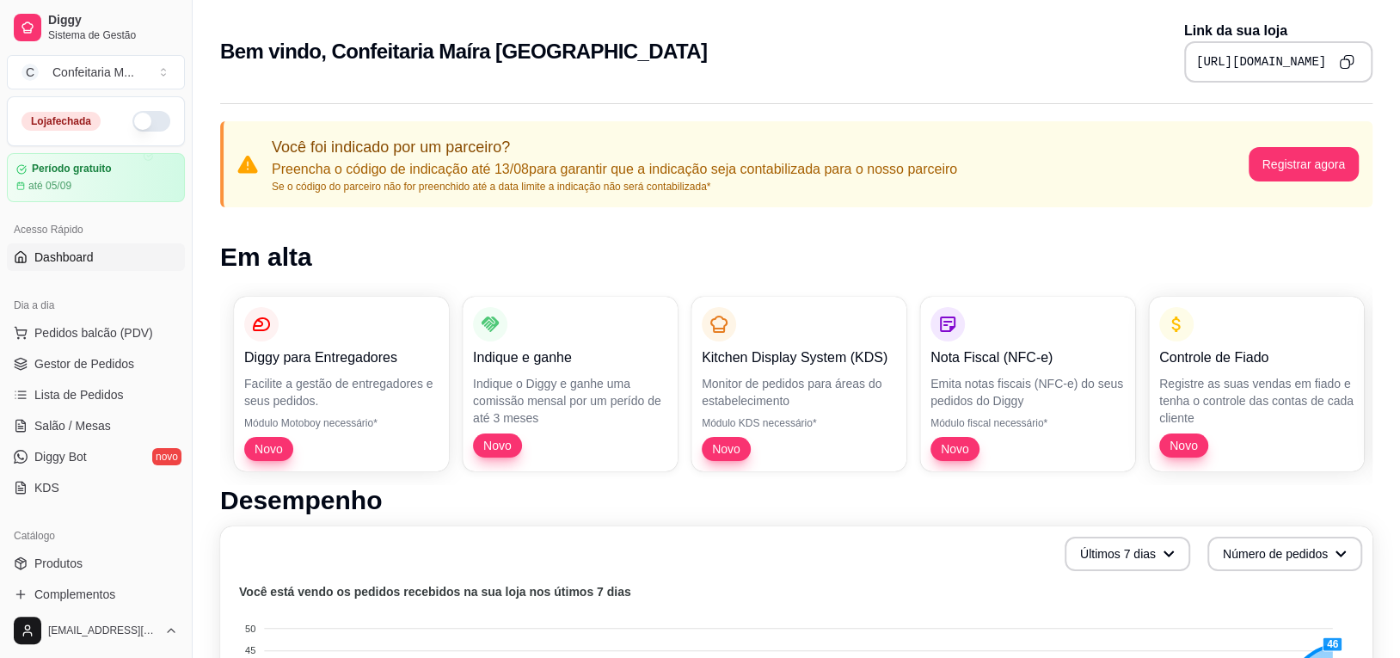
click at [132, 114] on button "button" at bounding box center [151, 121] width 38 height 21
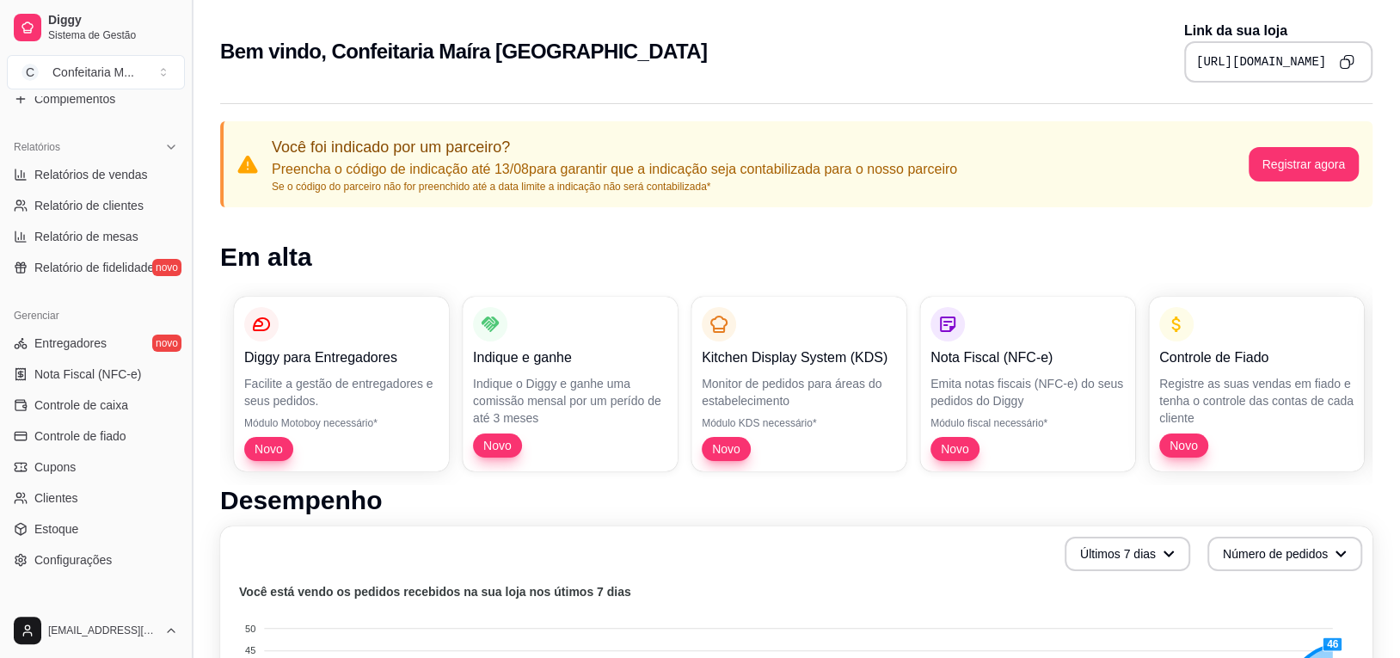
scroll to position [495, 0]
click at [92, 176] on span "Relatórios de vendas" at bounding box center [91, 175] width 114 height 17
select select "ALL"
select select "0"
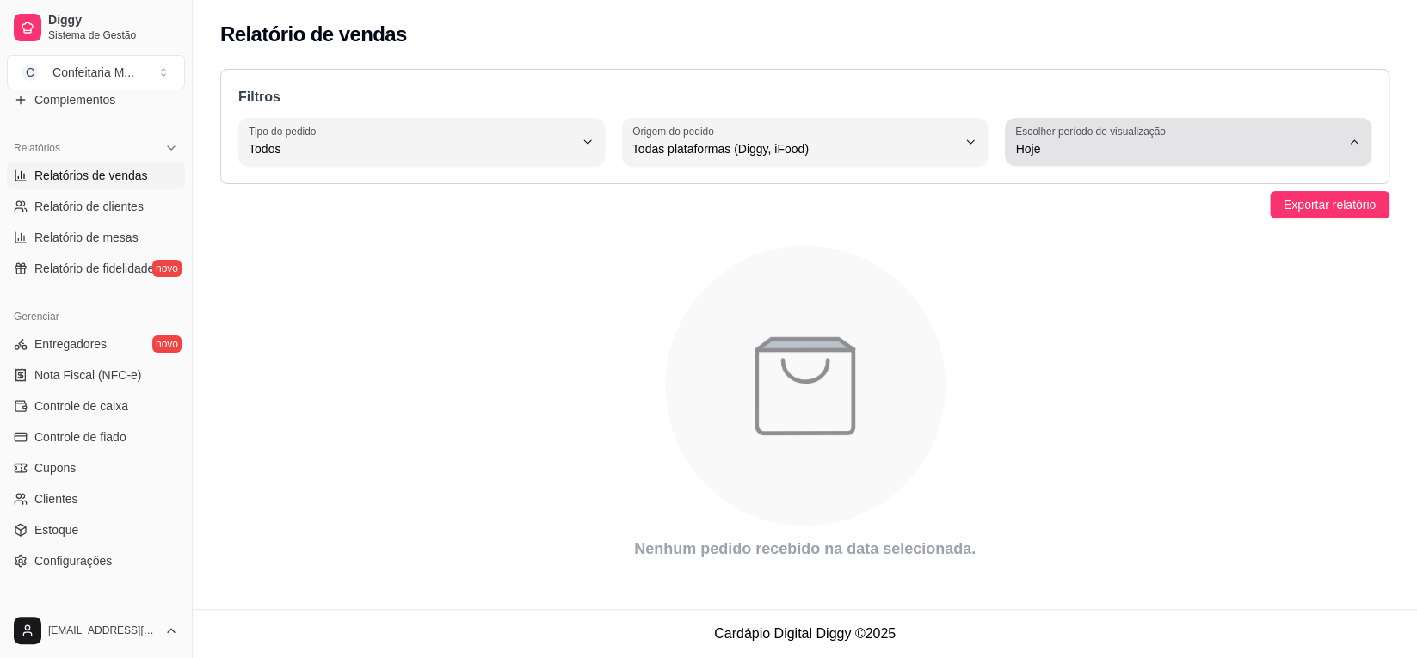
click at [1356, 149] on button "Escolher período de visualização Hoje" at bounding box center [1188, 142] width 366 height 48
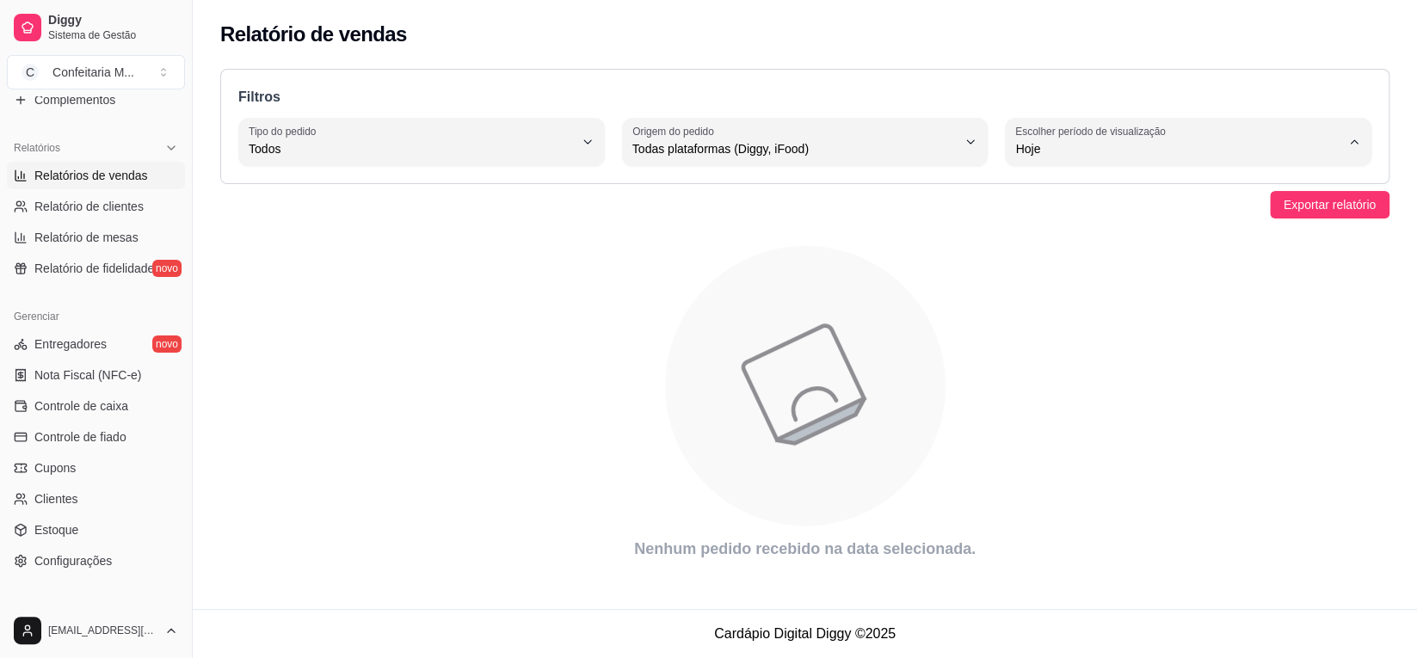
click at [1299, 228] on li "Ontem" at bounding box center [1187, 217] width 338 height 27
type input "1"
select select "1"
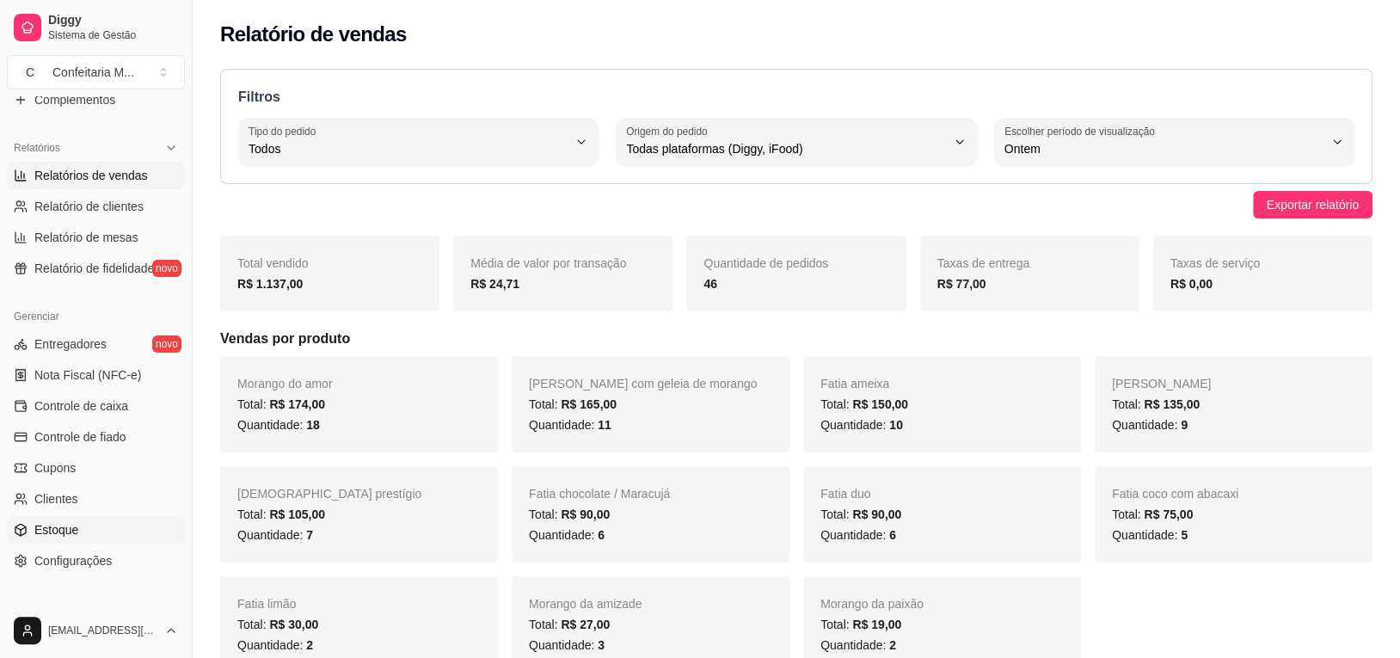
click at [46, 526] on span "Estoque" at bounding box center [56, 529] width 44 height 17
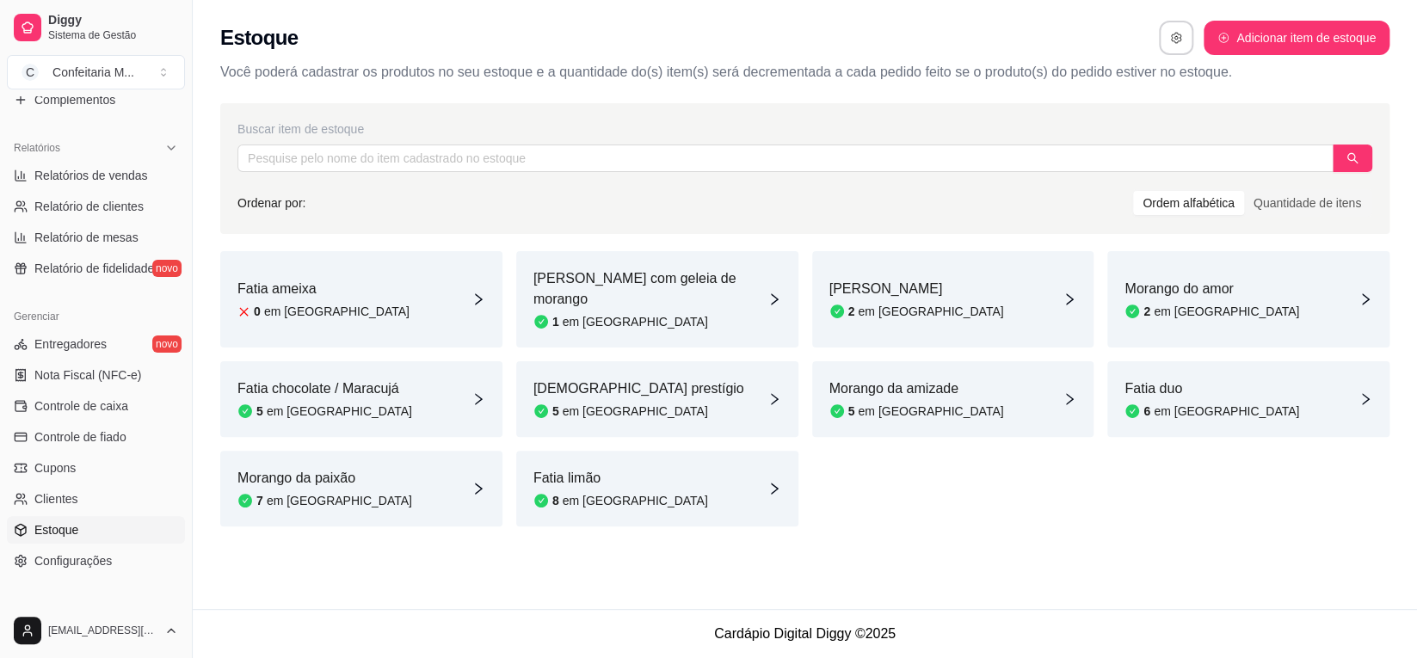
click at [565, 492] on article "em [GEOGRAPHIC_DATA]" at bounding box center [635, 500] width 145 height 17
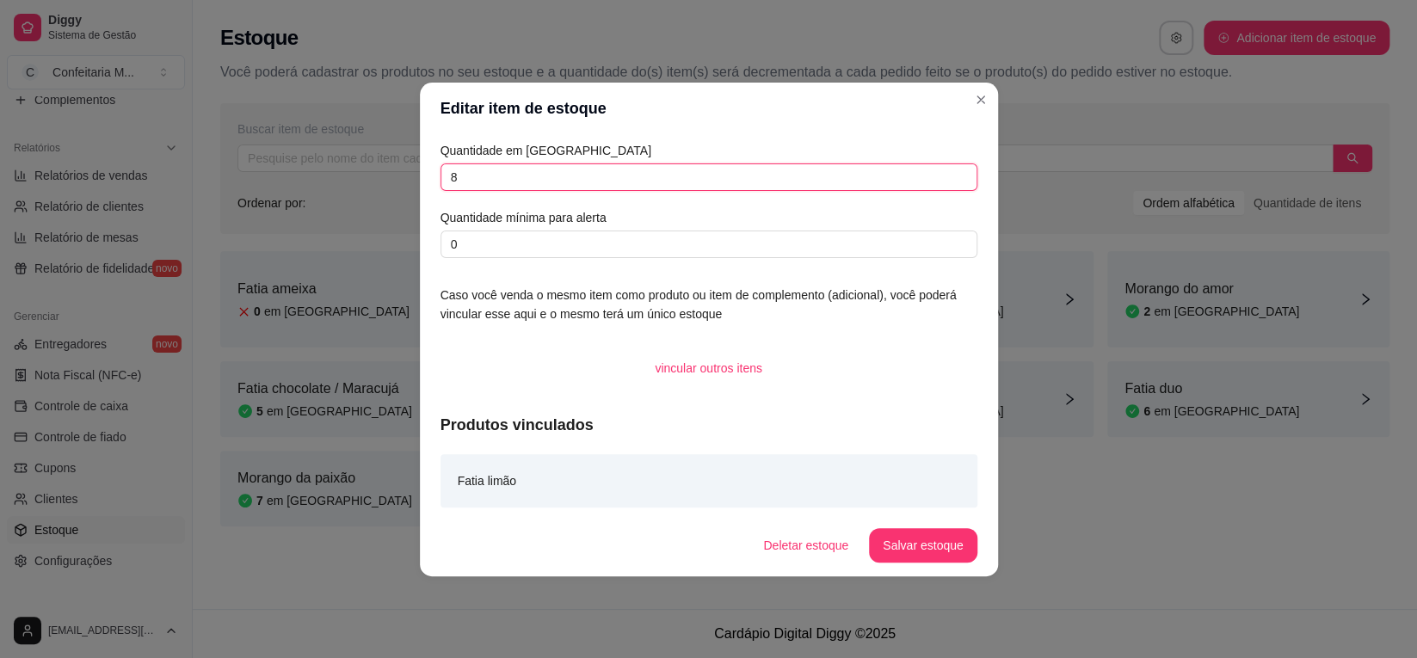
click at [479, 182] on input "8" at bounding box center [708, 177] width 537 height 28
type input "7"
click at [941, 551] on button "Salvar estoque" at bounding box center [923, 545] width 108 height 34
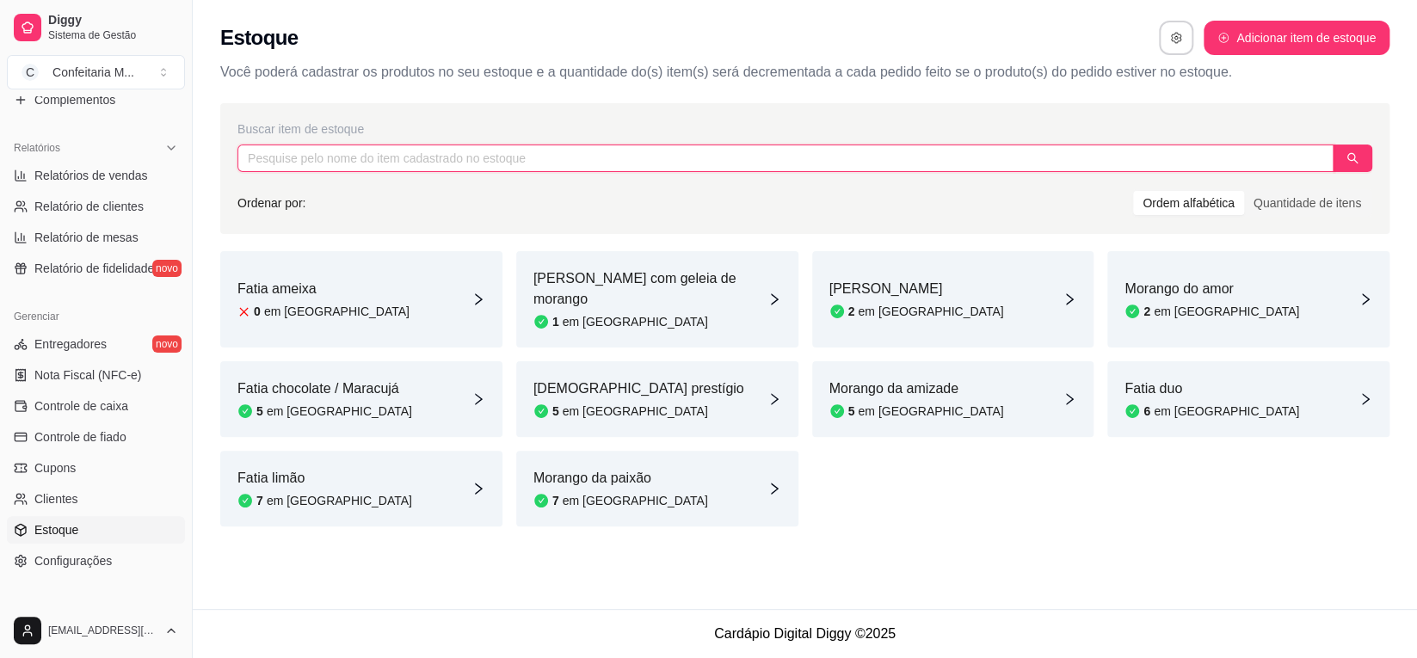
click at [538, 160] on input "text" at bounding box center [785, 159] width 1096 height 28
type input "c"
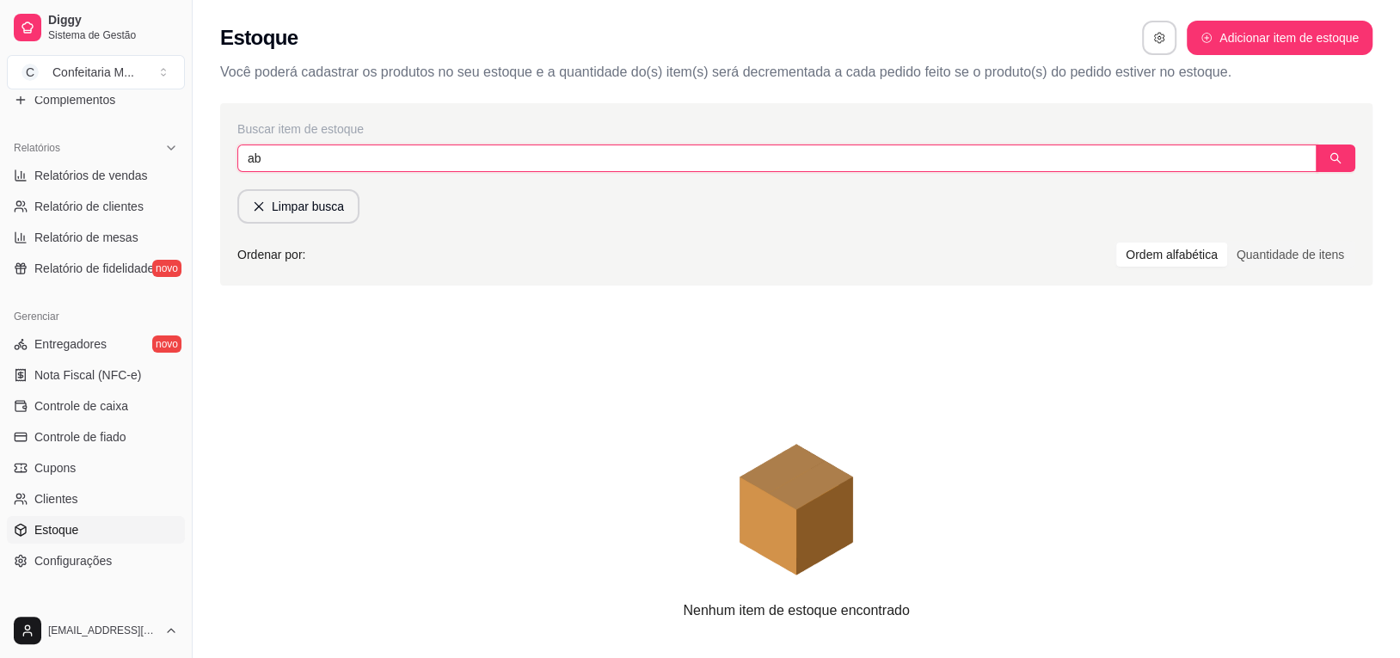
type input "a"
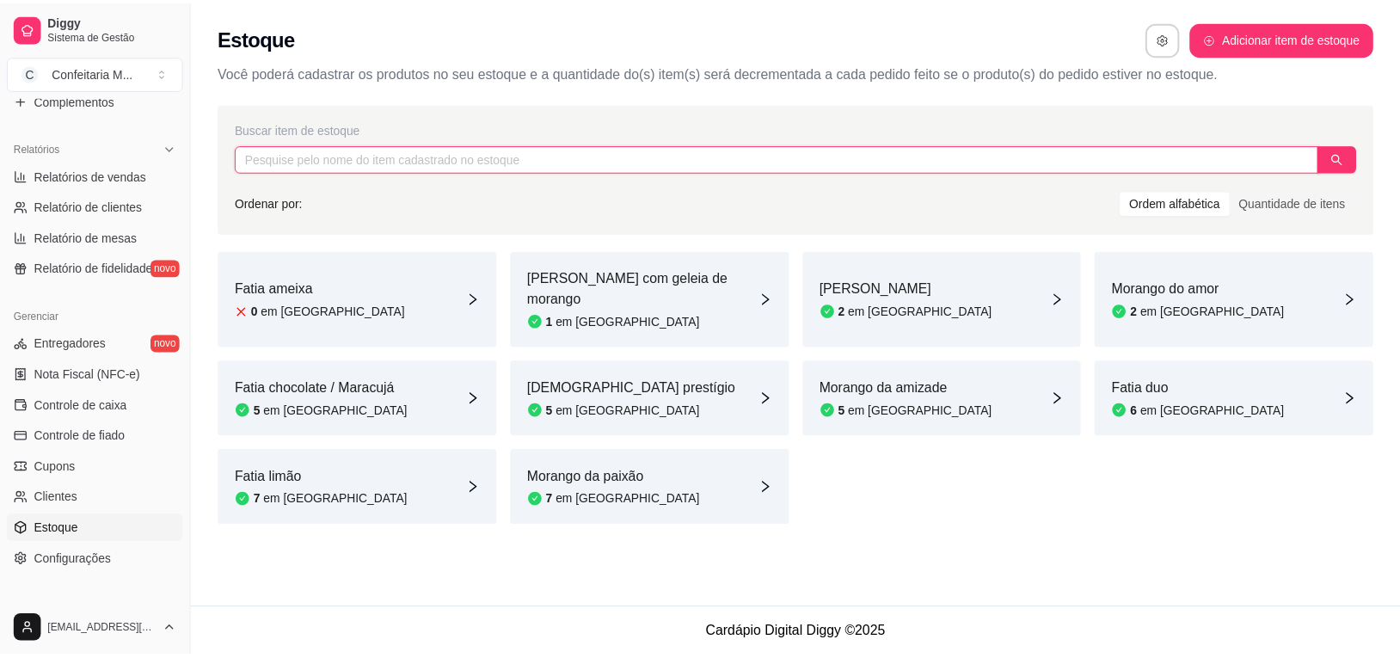
scroll to position [410, 0]
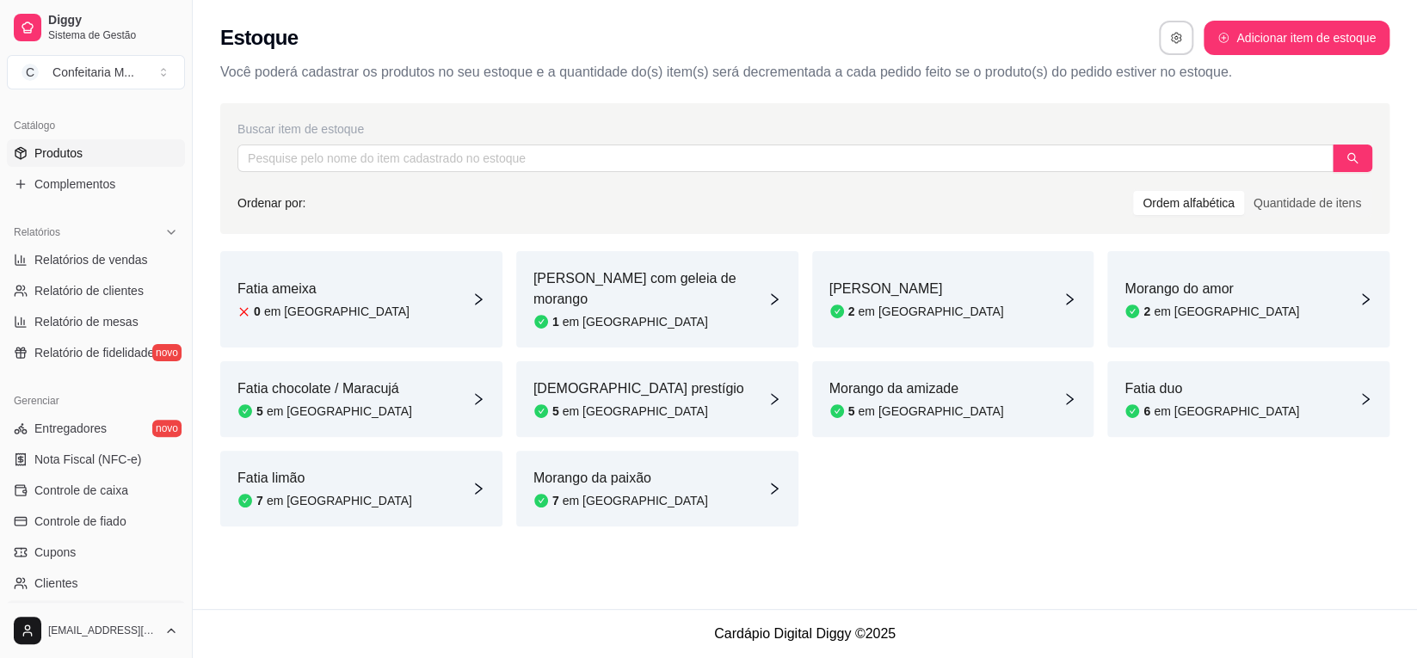
click at [103, 157] on link "Produtos" at bounding box center [96, 153] width 178 height 28
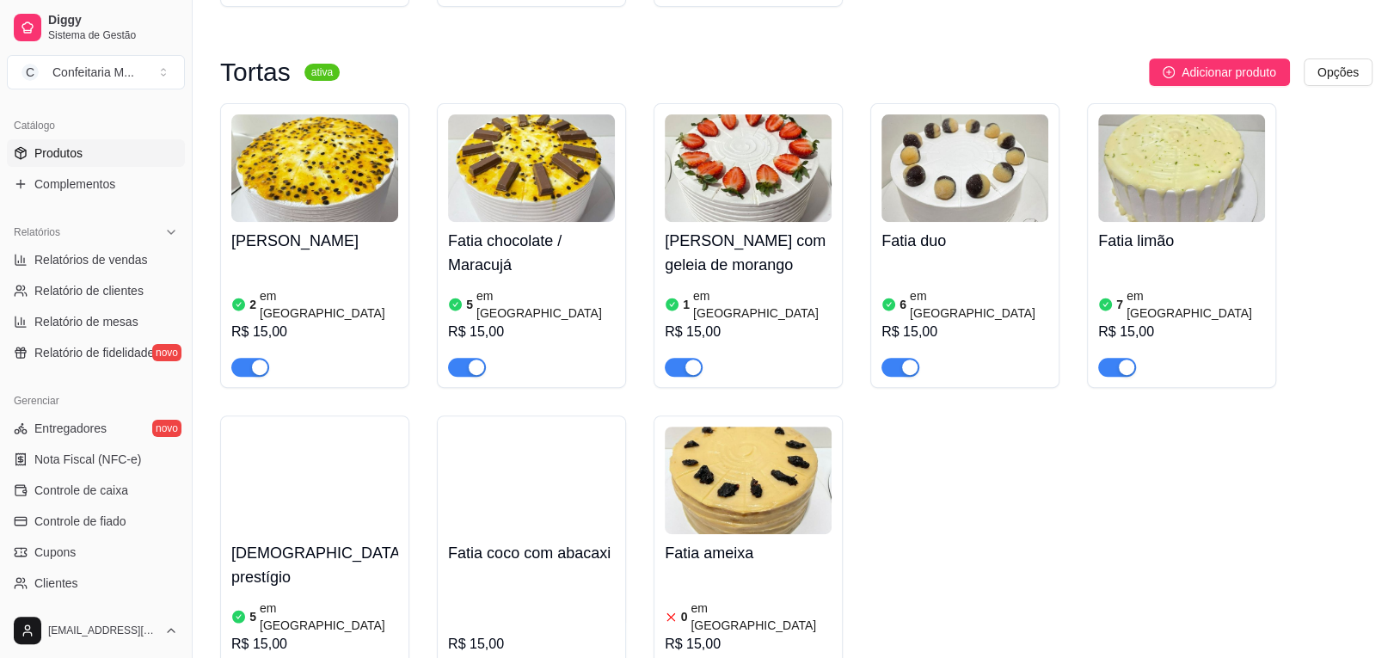
scroll to position [525, 0]
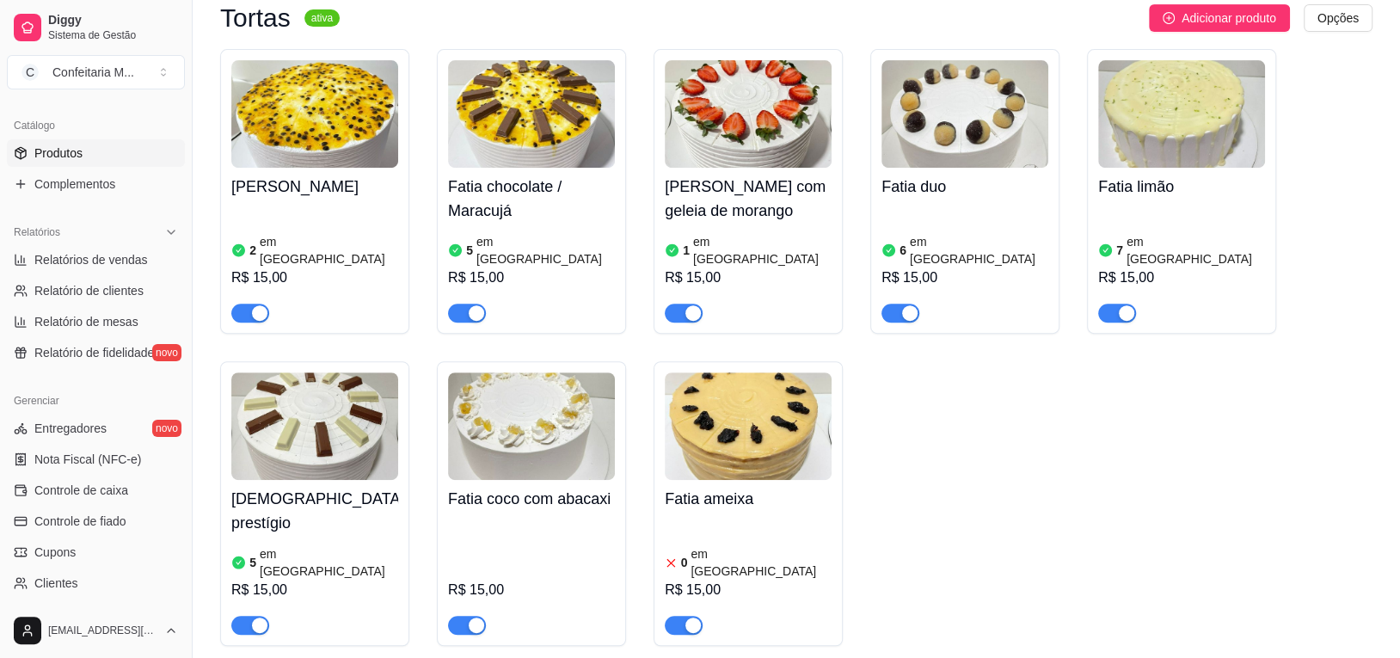
click at [570, 429] on img at bounding box center [531, 426] width 167 height 108
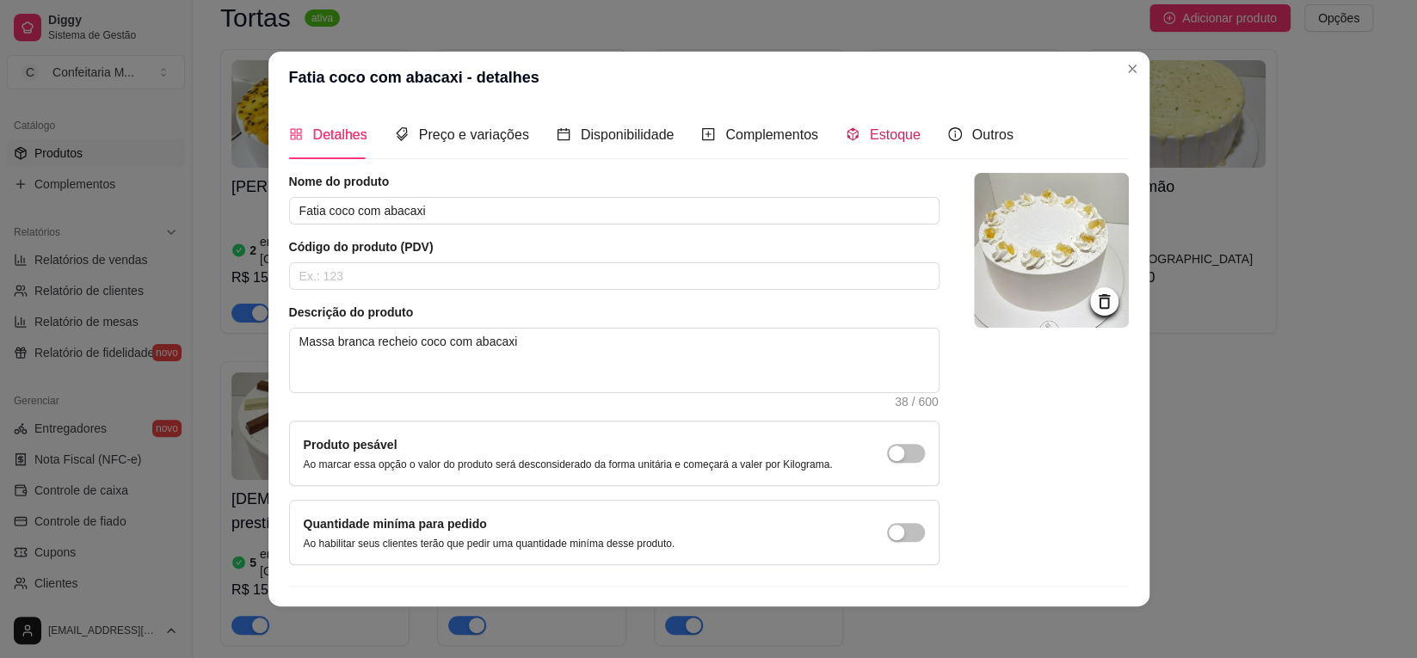
click at [851, 132] on div "Estoque" at bounding box center [883, 135] width 75 height 22
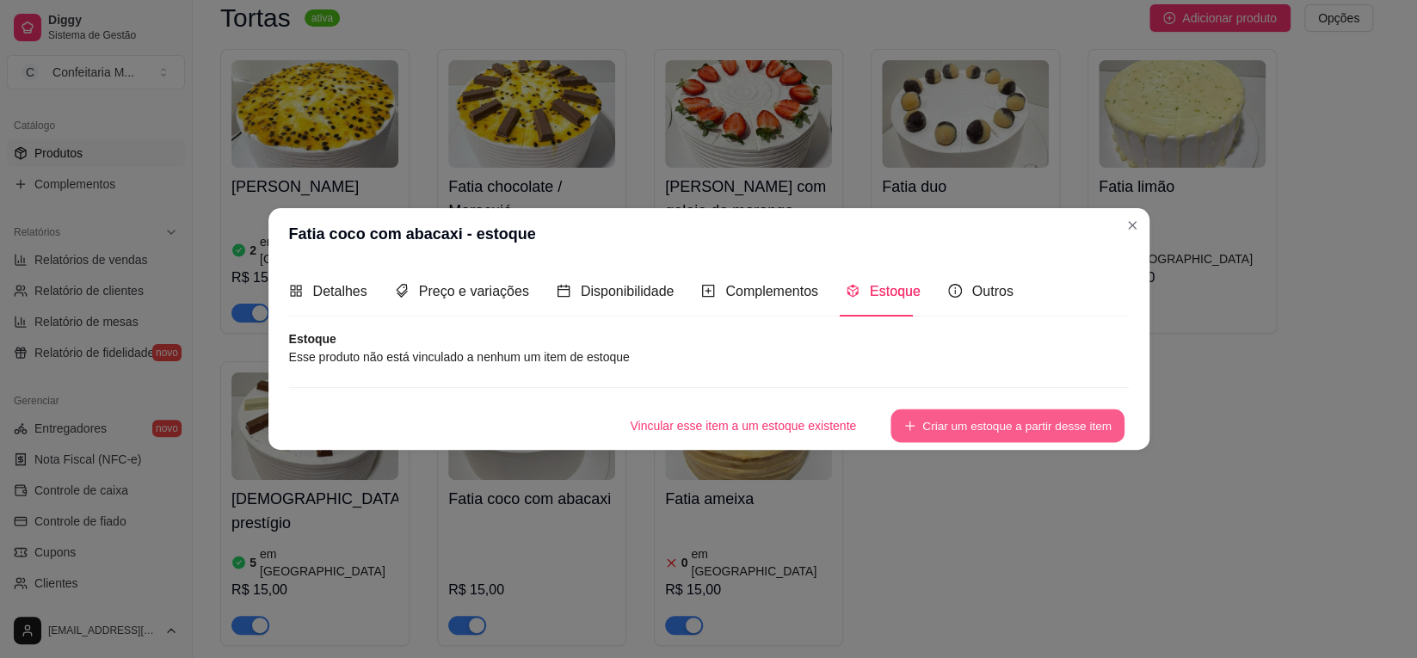
click at [926, 439] on button "Criar um estoque a partir desse item" at bounding box center [1007, 426] width 234 height 34
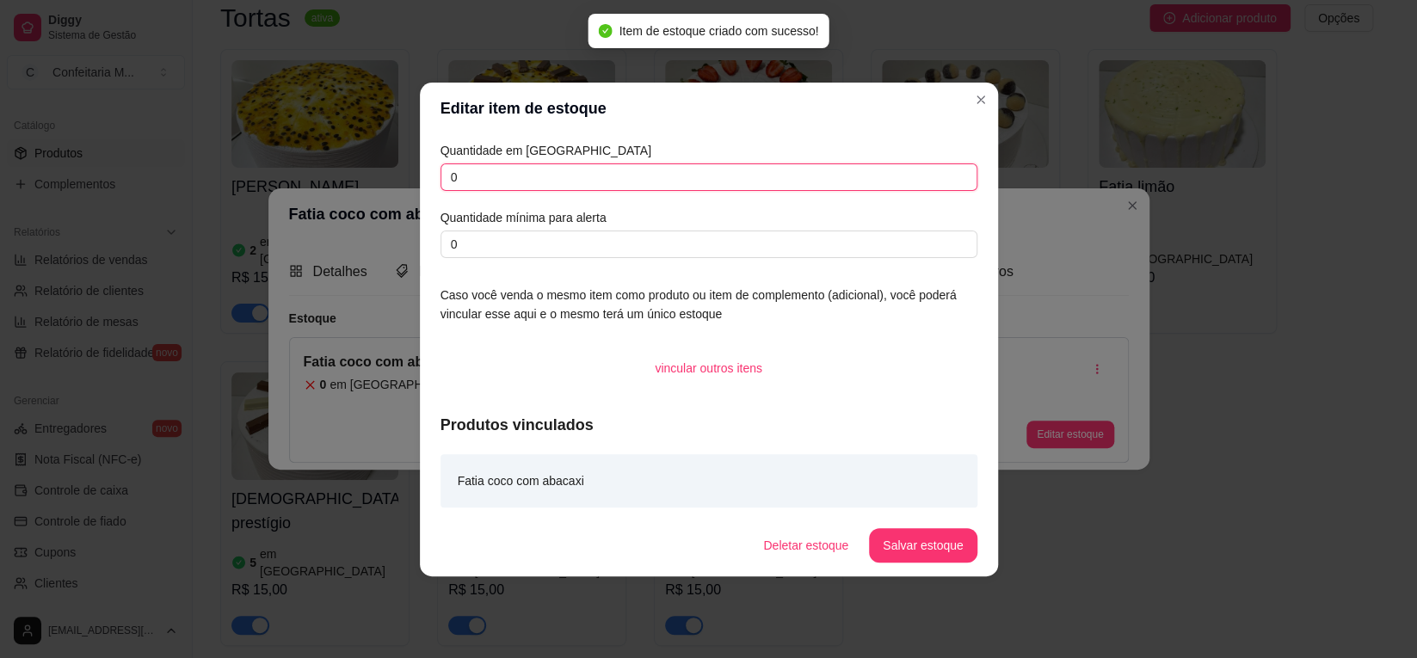
click at [495, 182] on input "0" at bounding box center [708, 177] width 537 height 28
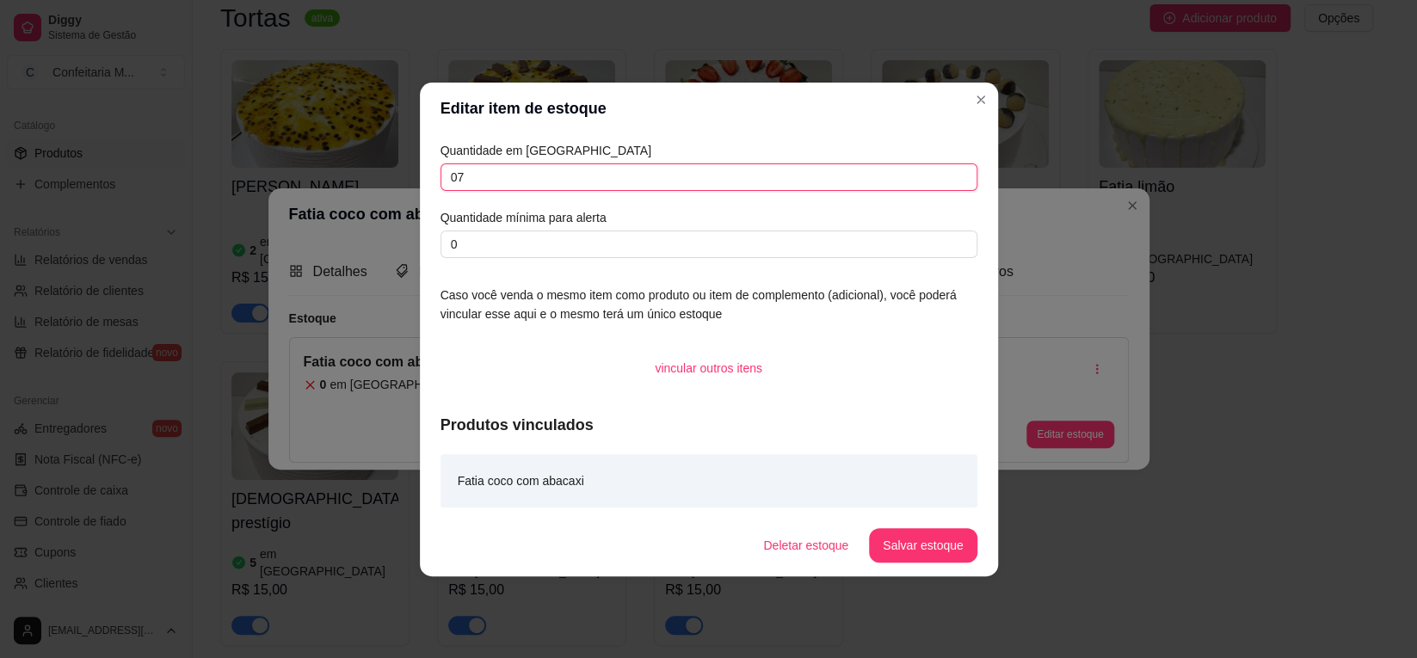
type input "0"
type input "7"
click at [907, 533] on button "Salvar estoque" at bounding box center [923, 545] width 108 height 34
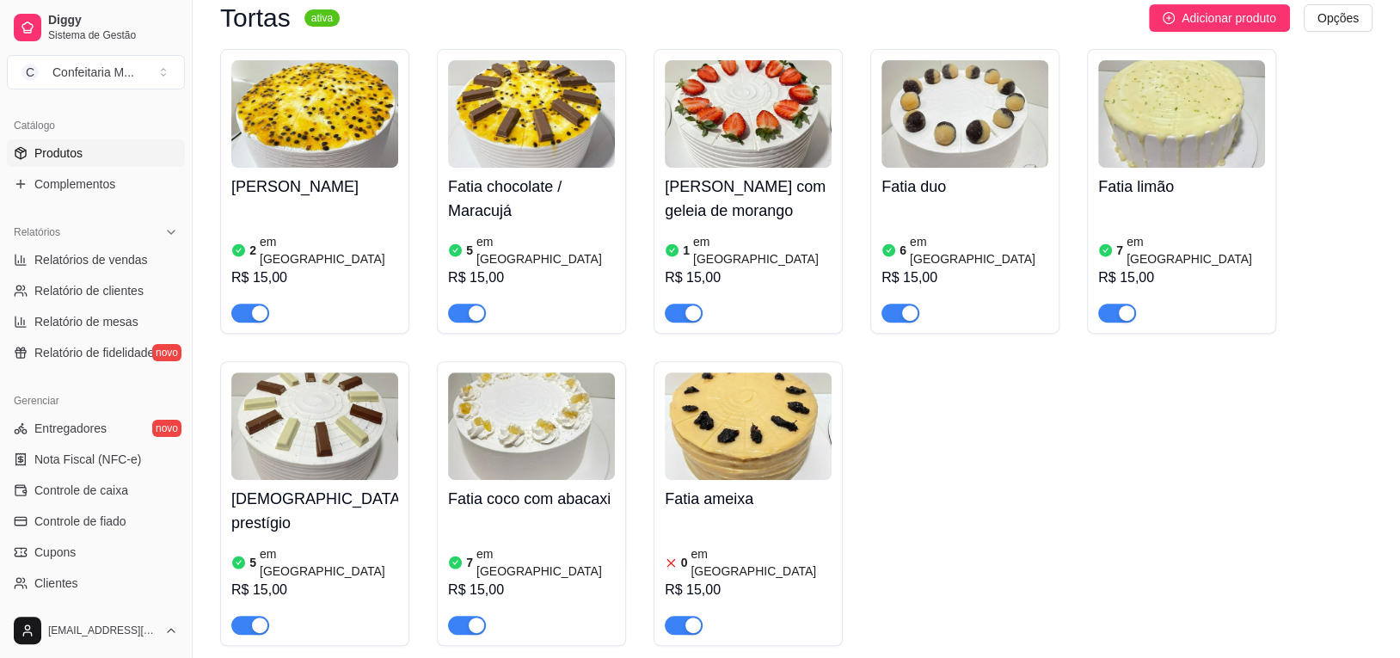
click at [1190, 214] on div "7 em estoque R$ 15,00" at bounding box center [1181, 264] width 167 height 117
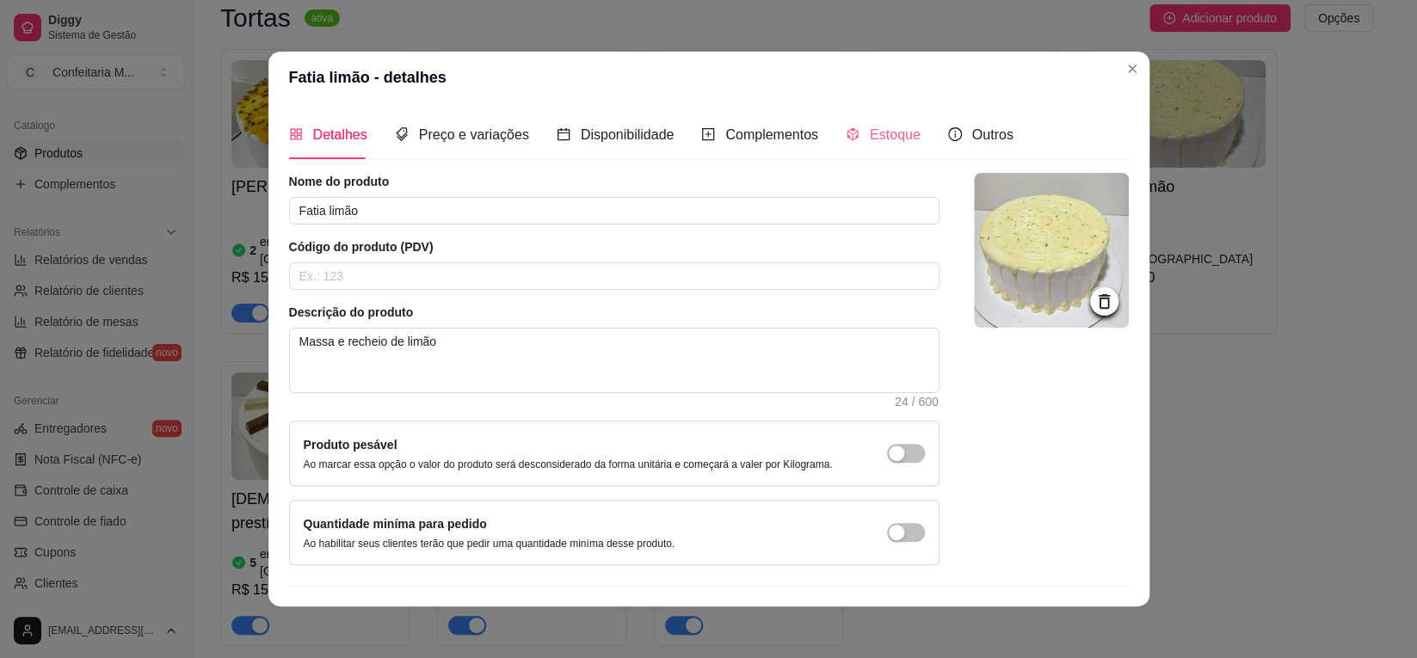
click at [882, 146] on div "Estoque" at bounding box center [883, 134] width 75 height 49
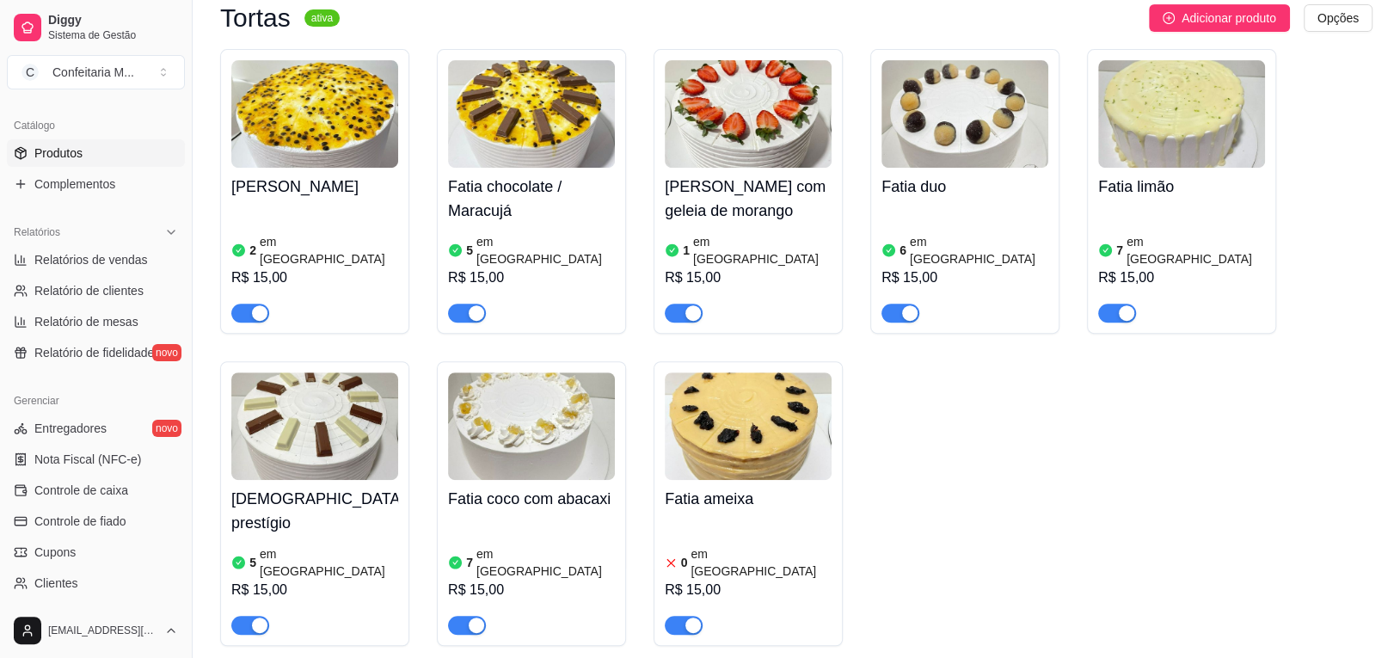
click at [1025, 175] on h4 "Fatia duo" at bounding box center [965, 187] width 167 height 24
drag, startPoint x: 187, startPoint y: 418, endPoint x: 206, endPoint y: 356, distance: 65.0
click at [206, 356] on div "Diggy Sistema de Gestão C Confeitaria M ... Loja aberta Período gratuito até 05…" at bounding box center [700, 104] width 1400 height 1258
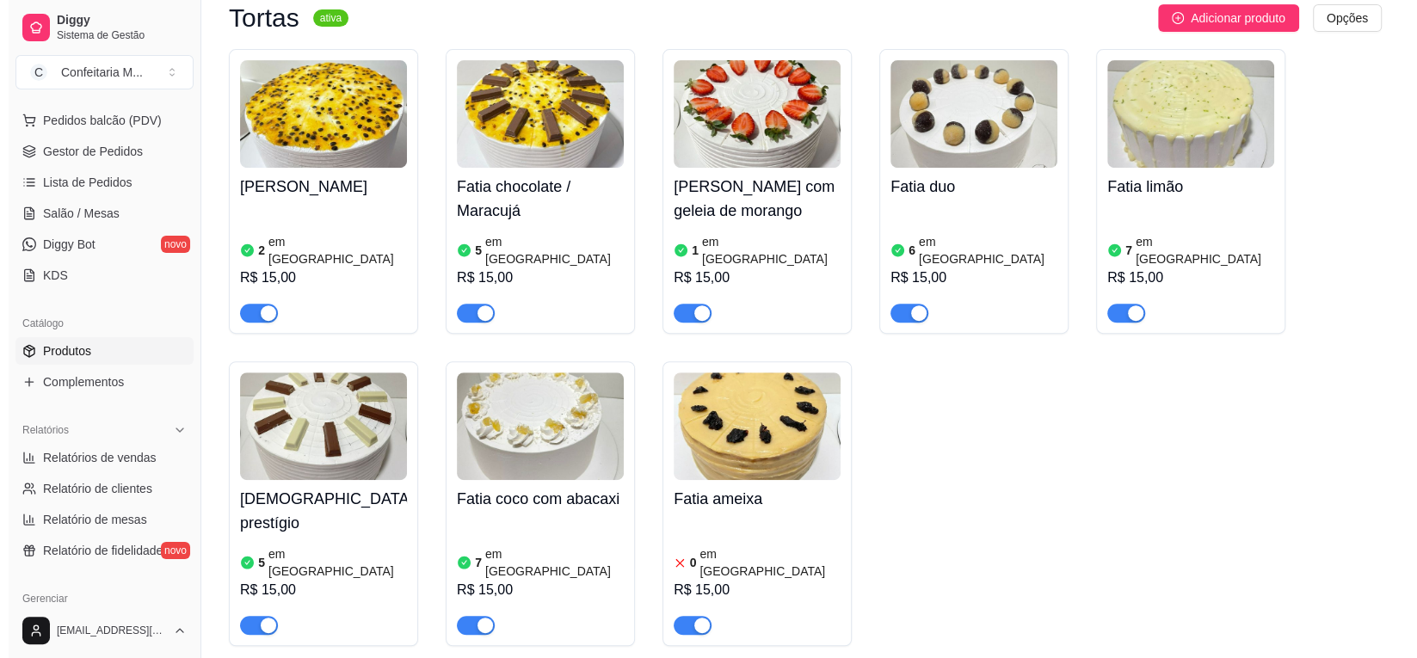
scroll to position [207, 0]
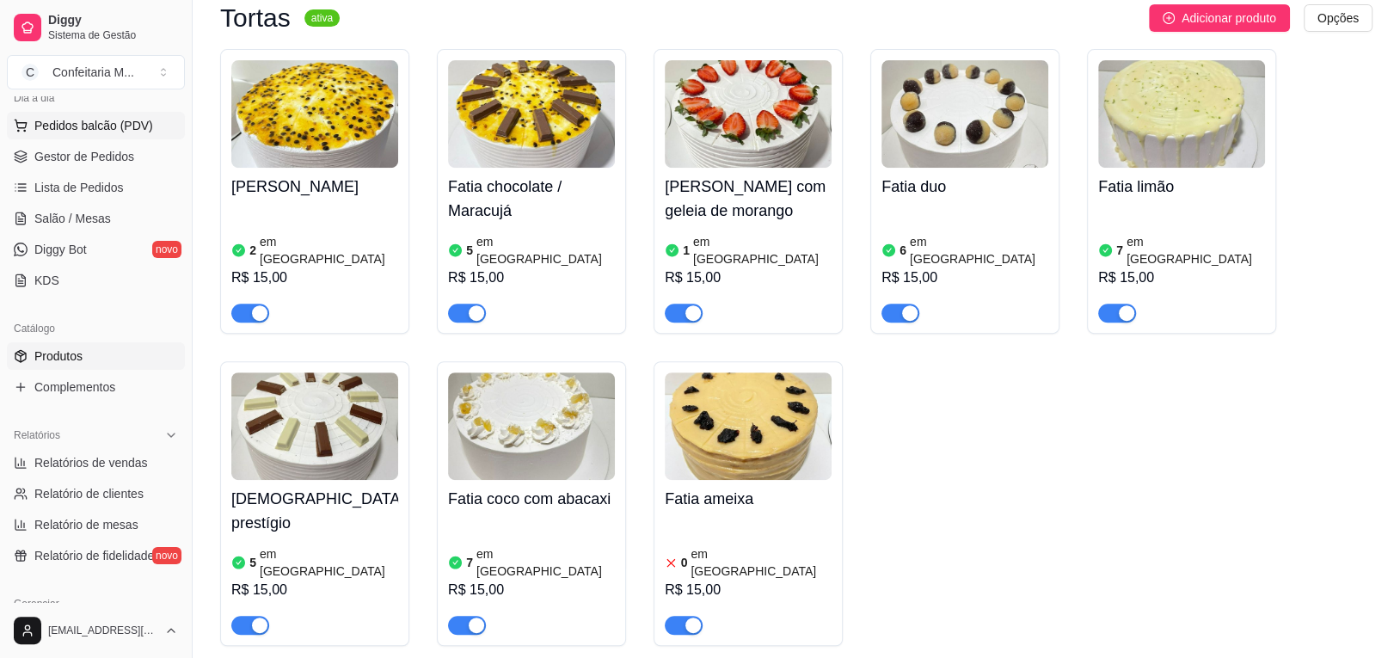
click at [115, 122] on span "Pedidos balcão (PDV)" at bounding box center [93, 125] width 119 height 17
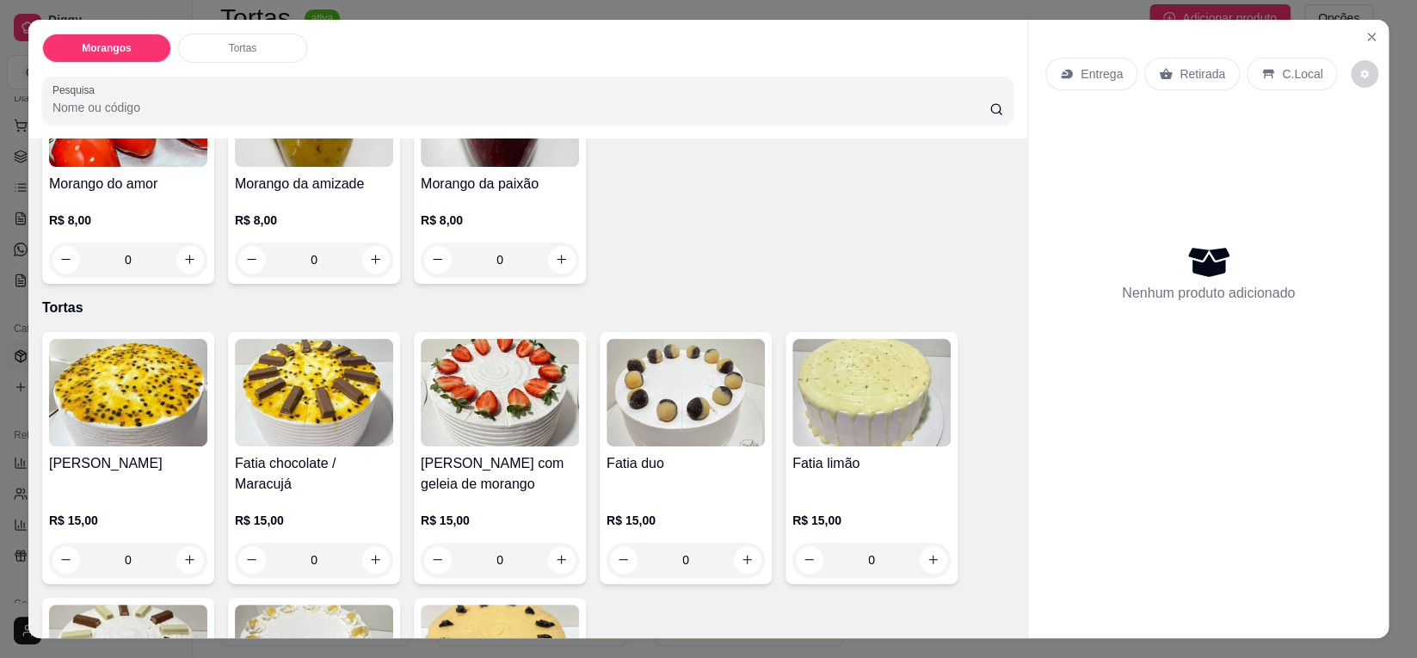
scroll to position [206, 0]
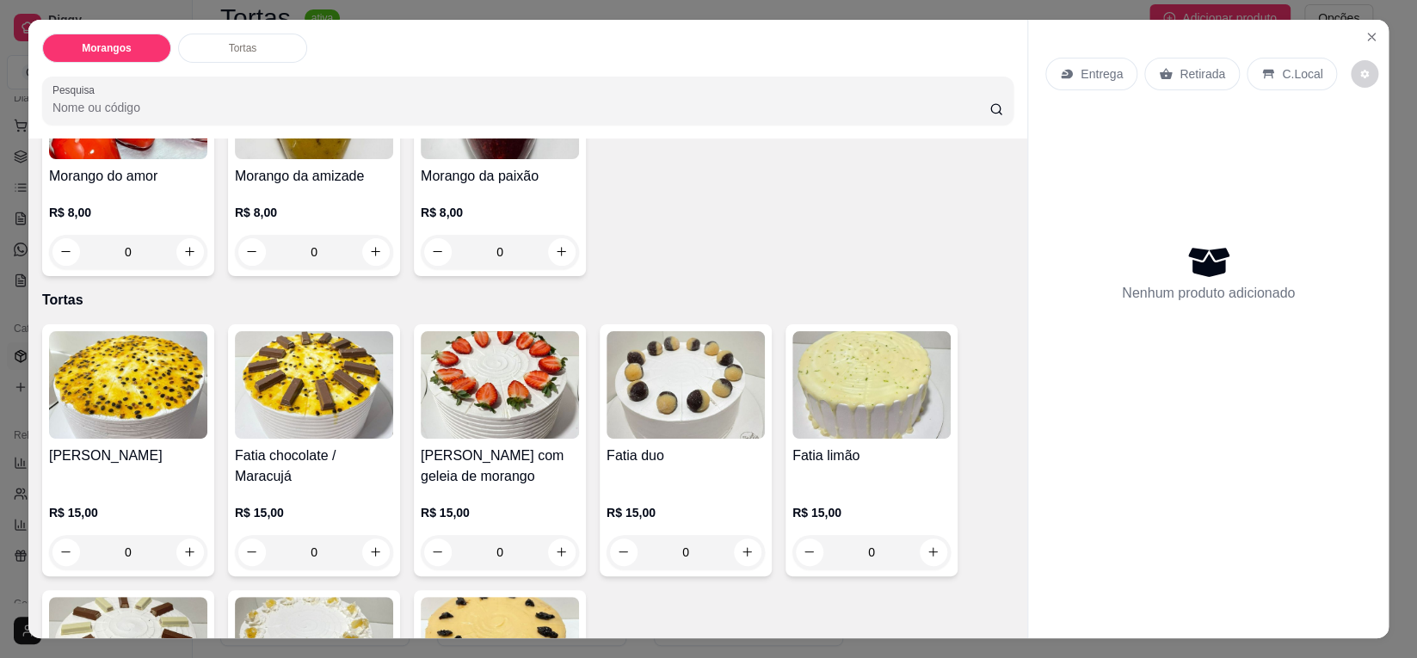
click at [523, 490] on div "R$ 15,00 0" at bounding box center [500, 528] width 158 height 83
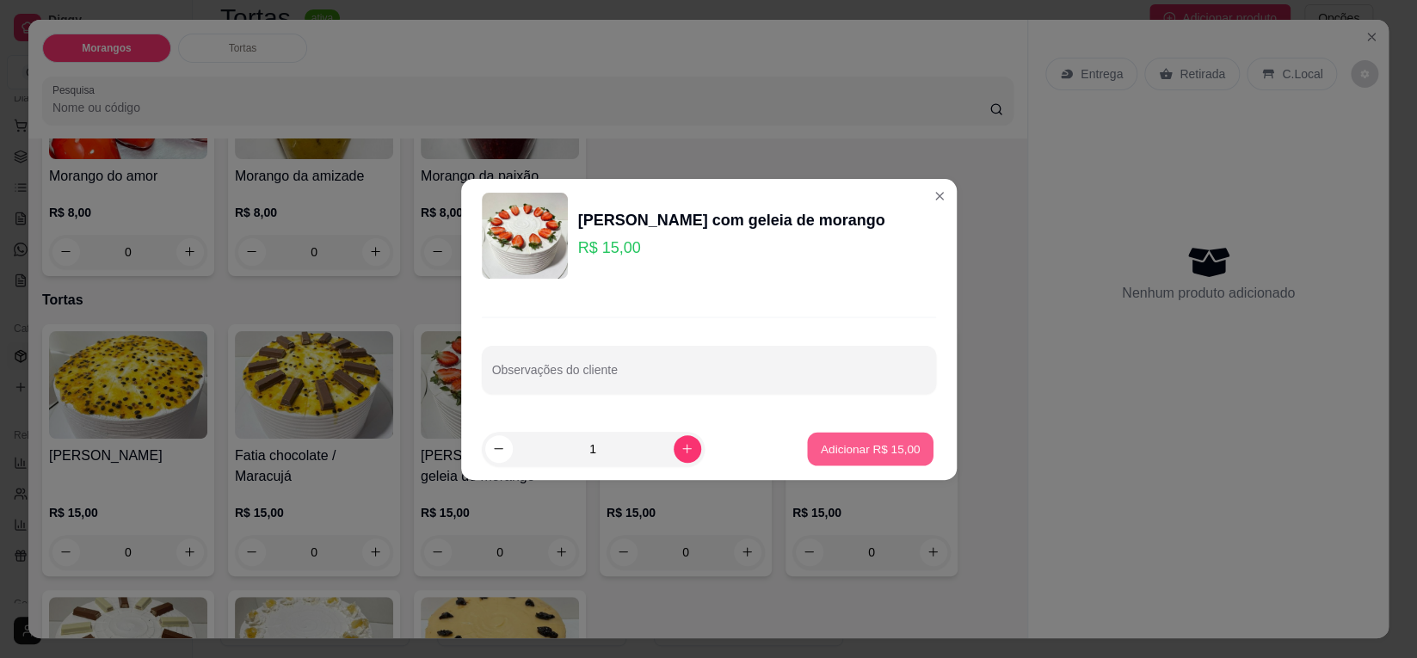
click at [847, 442] on p "Adicionar R$ 15,00" at bounding box center [871, 448] width 100 height 16
type input "1"
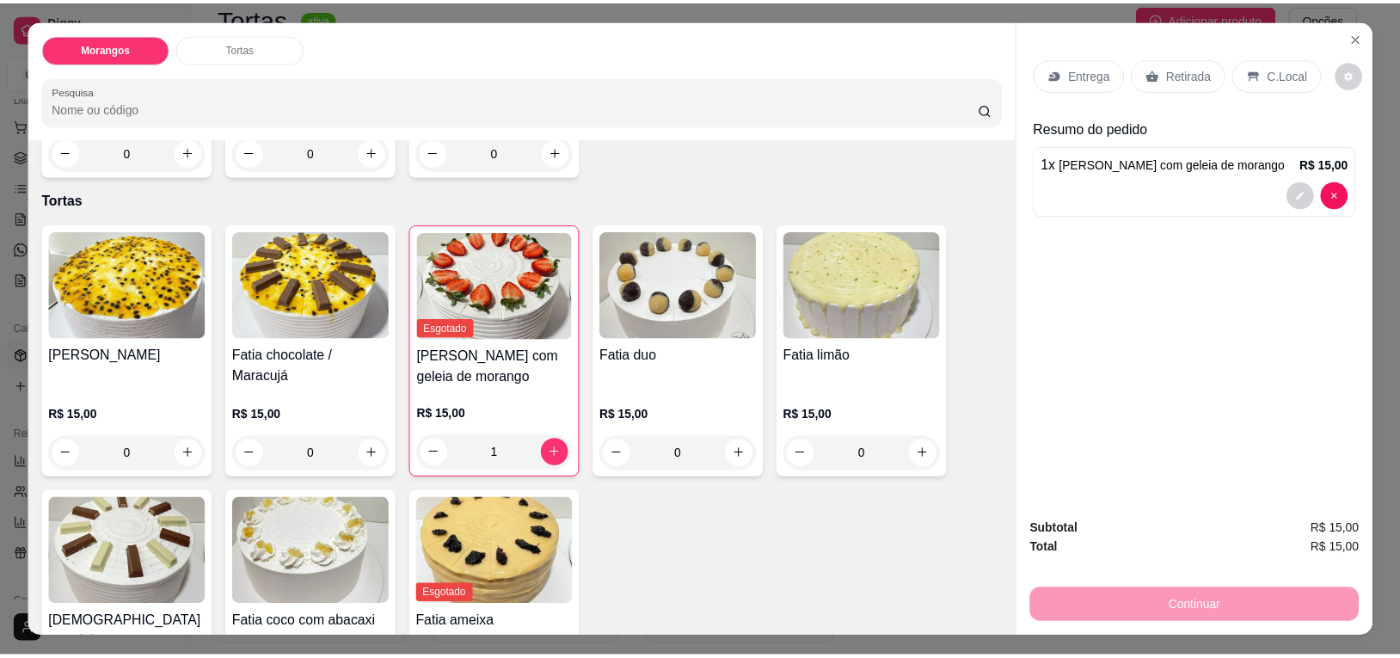
scroll to position [323, 0]
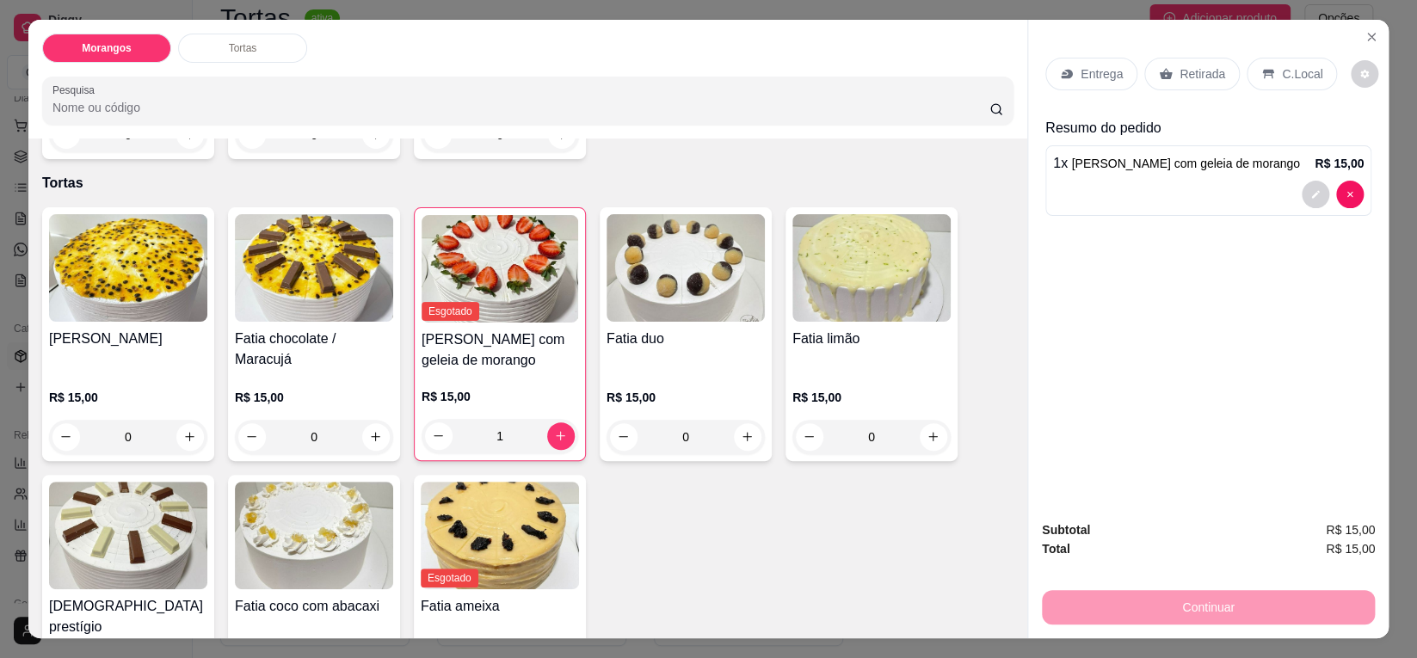
click at [150, 537] on img at bounding box center [128, 536] width 158 height 108
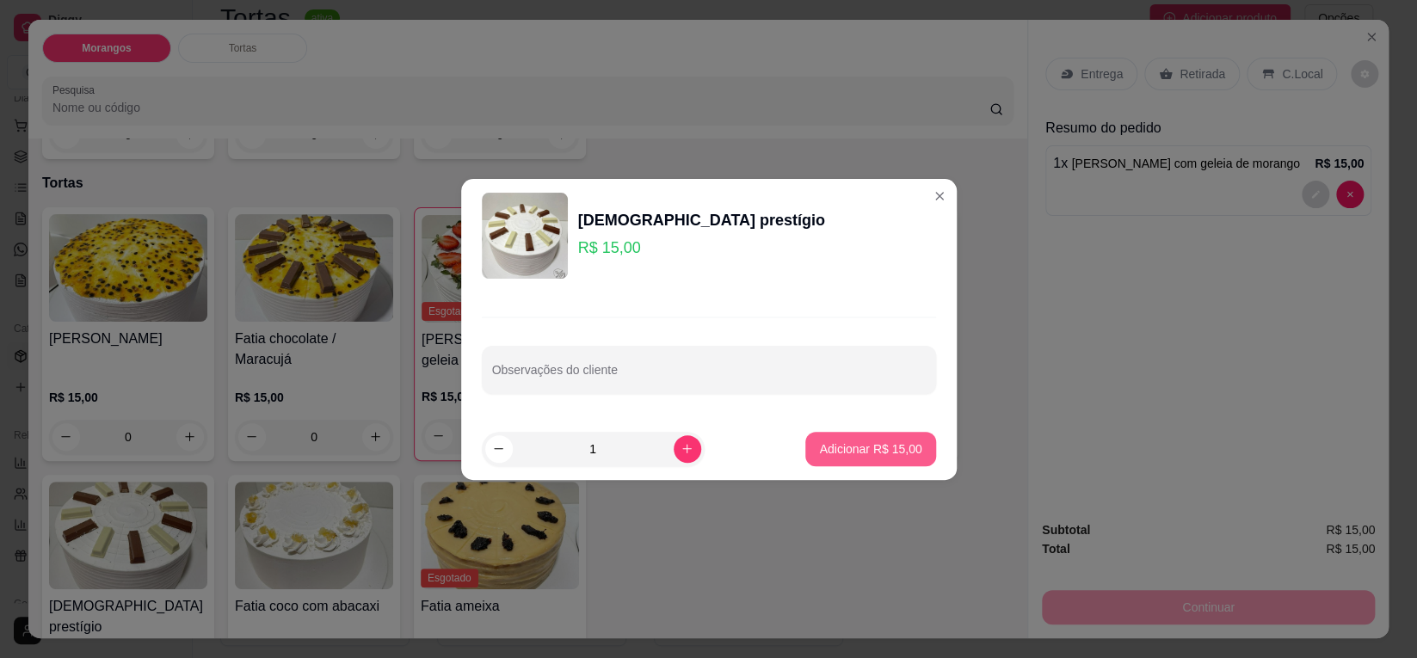
click at [823, 447] on p "Adicionar R$ 15,00" at bounding box center [870, 448] width 102 height 17
type input "1"
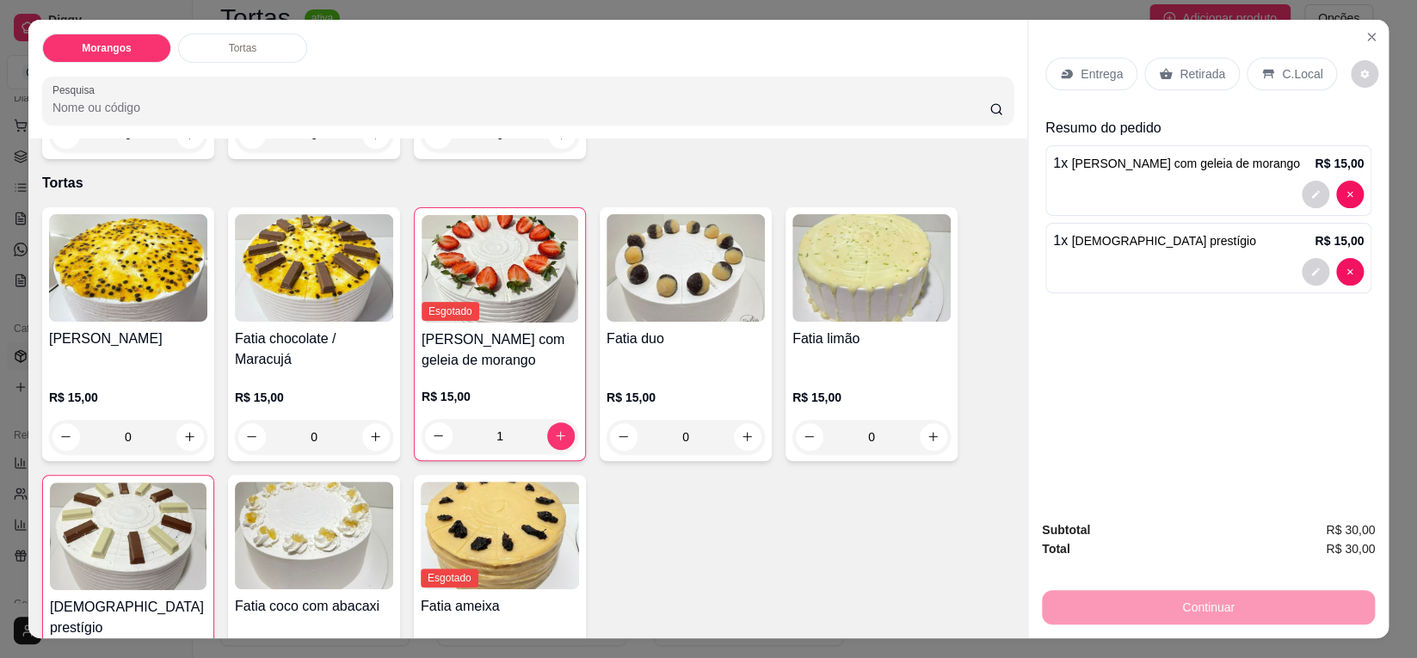
click at [1098, 73] on p "Entrega" at bounding box center [1101, 73] width 42 height 17
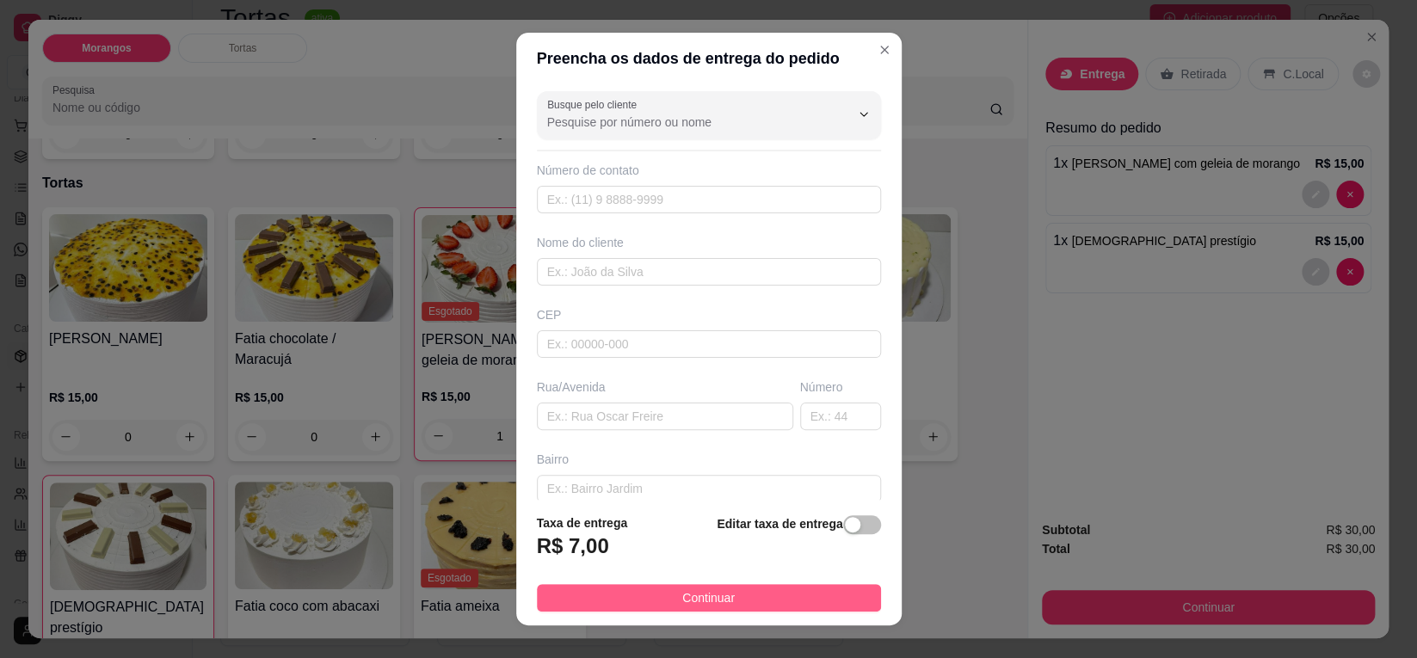
click at [815, 604] on button "Continuar" at bounding box center [709, 598] width 344 height 28
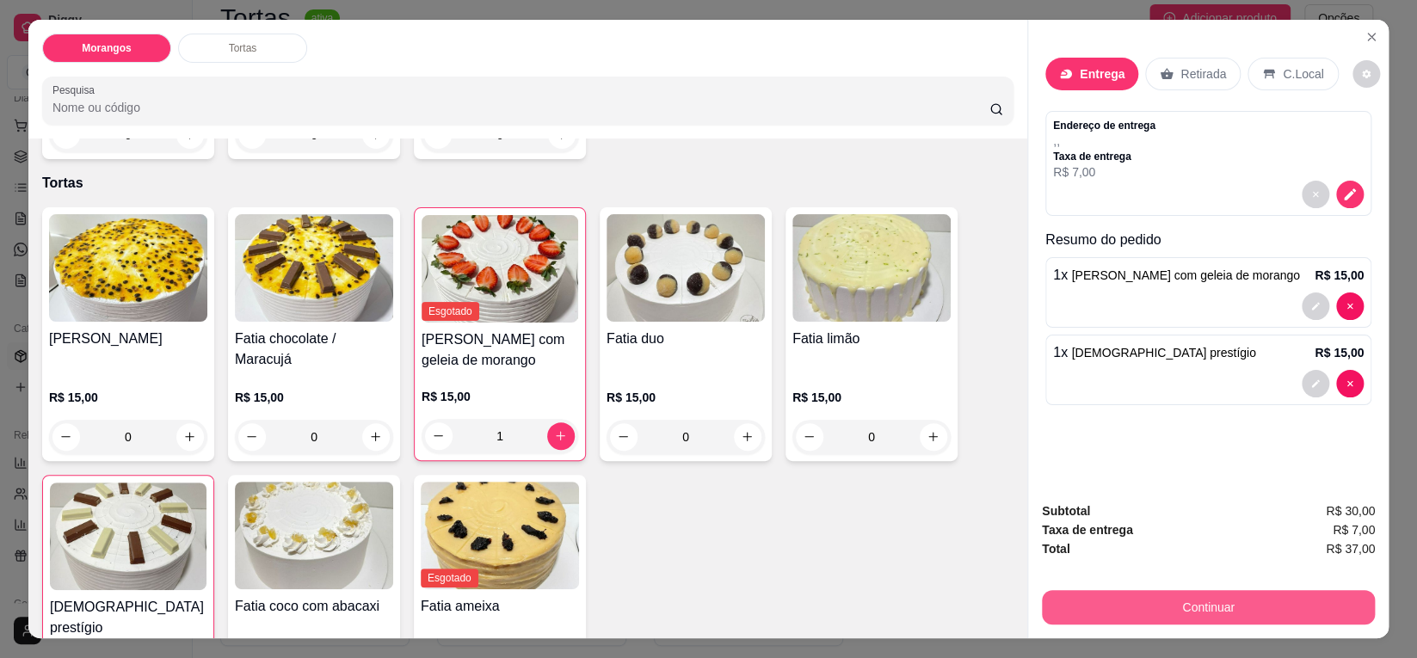
click at [1197, 605] on button "Continuar" at bounding box center [1208, 607] width 333 height 34
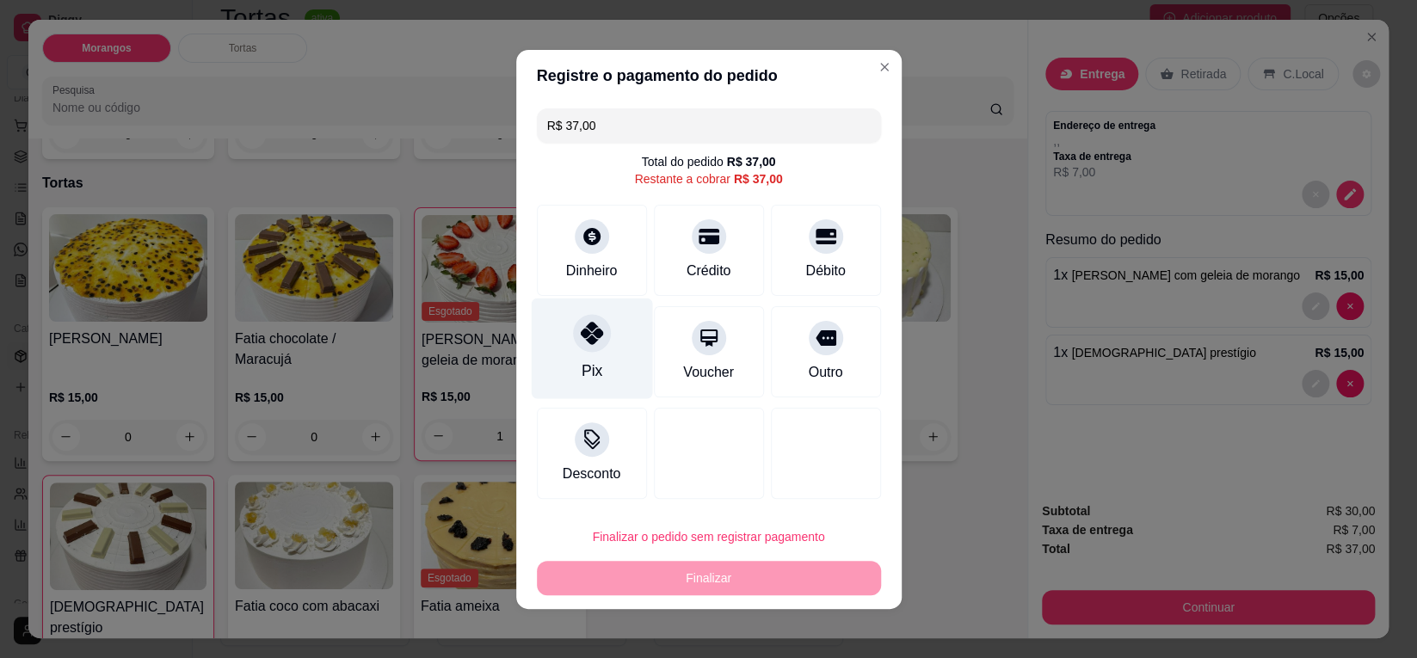
click at [587, 375] on div "Pix" at bounding box center [591, 371] width 21 height 22
type input "R$ 0,00"
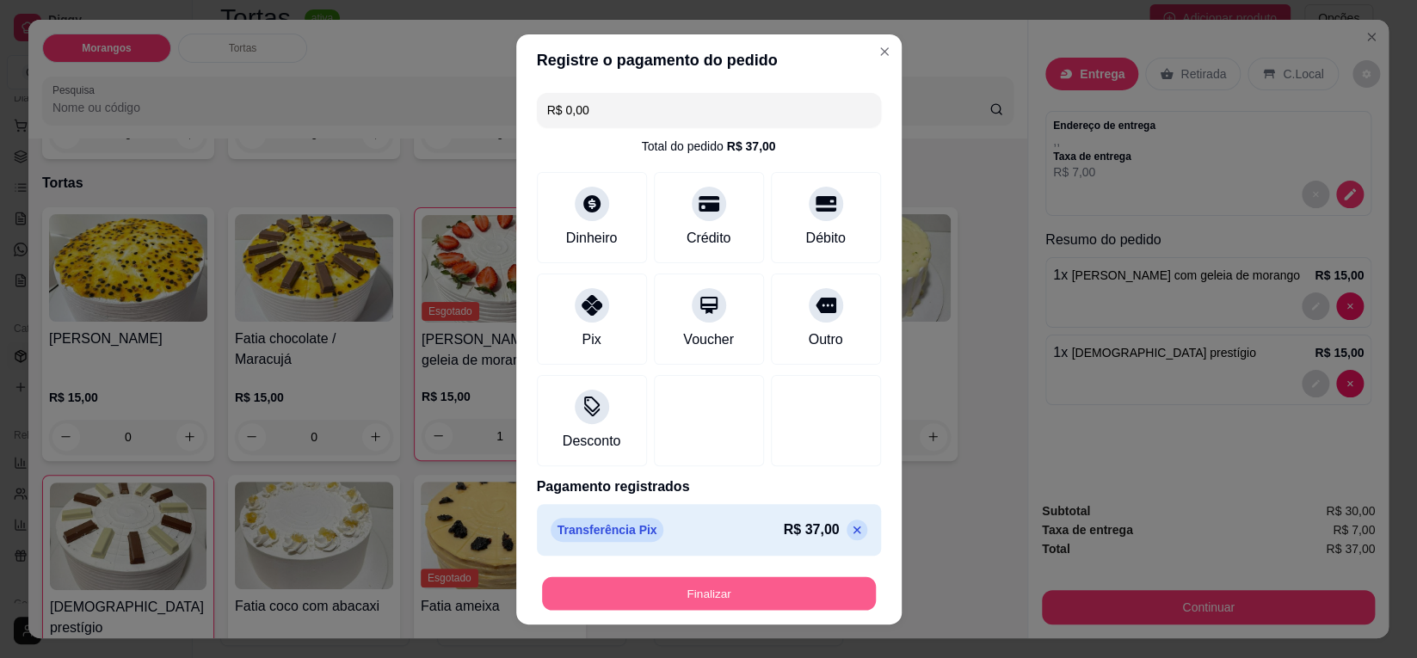
click at [686, 592] on button "Finalizar" at bounding box center [709, 593] width 334 height 34
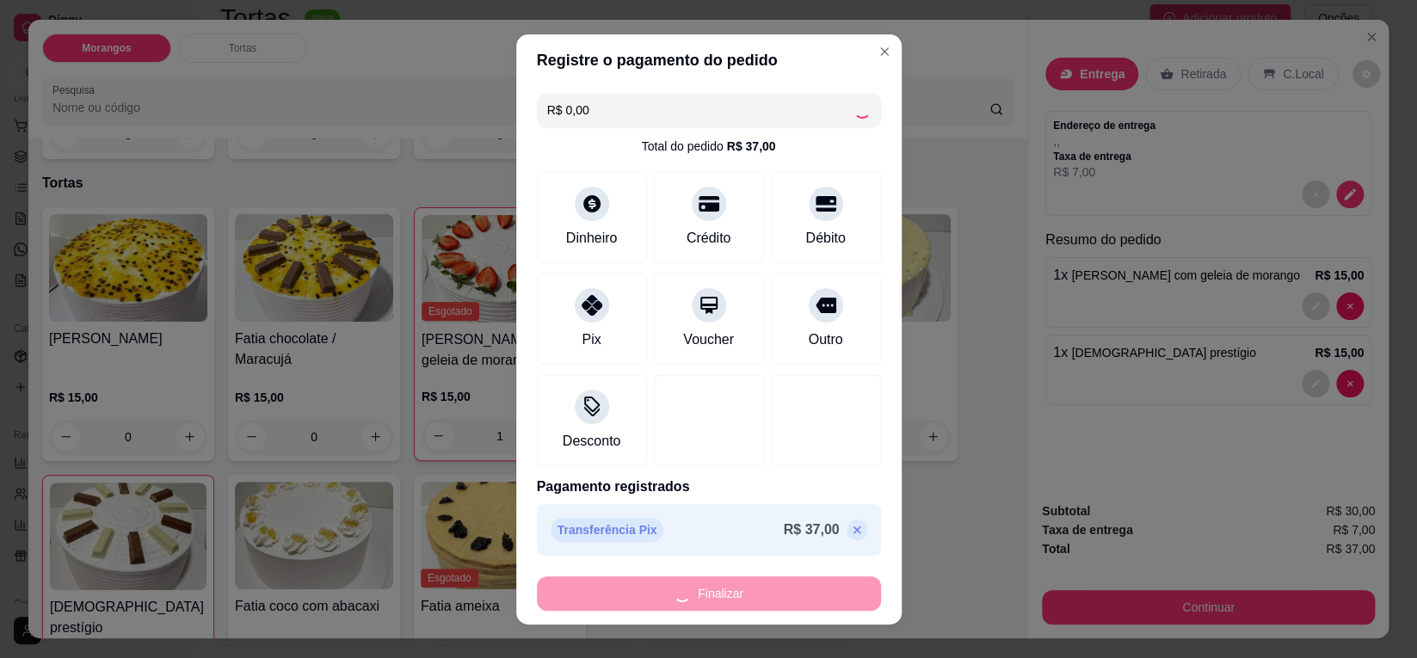
type input "0"
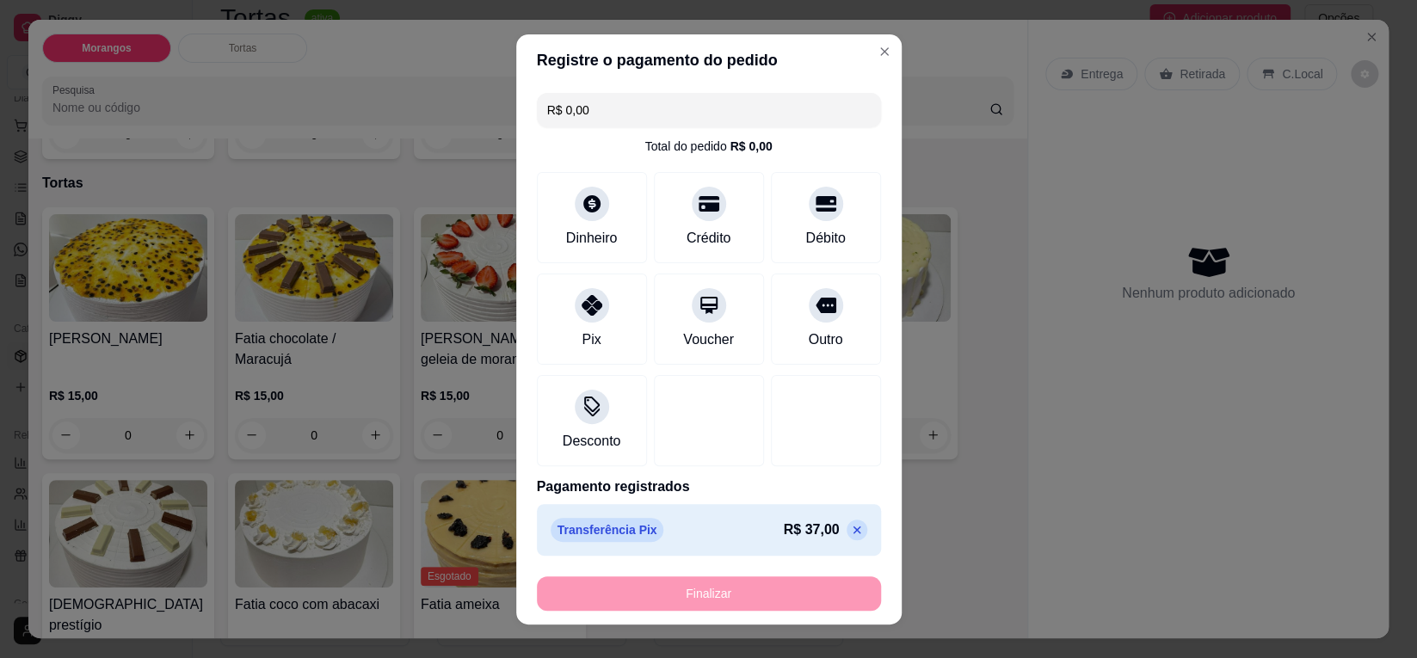
type input "-R$ 37,00"
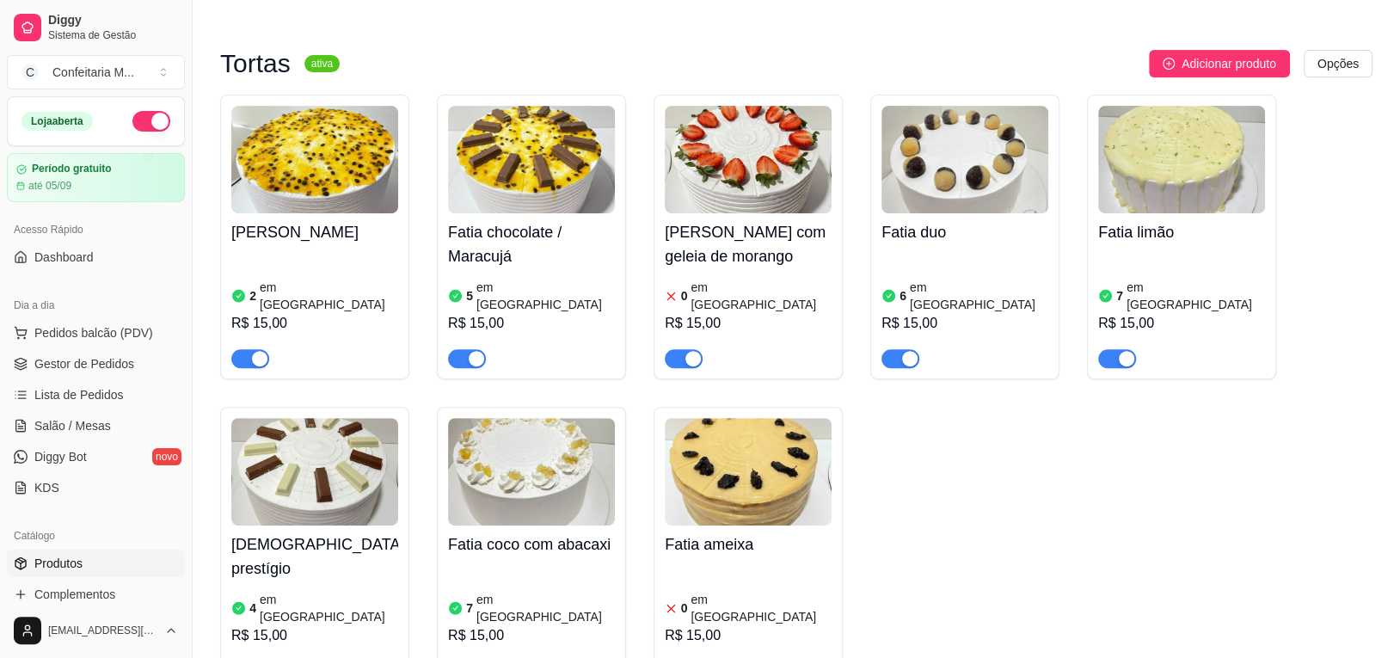
scroll to position [489, 0]
